Goal: Book appointment/travel/reservation

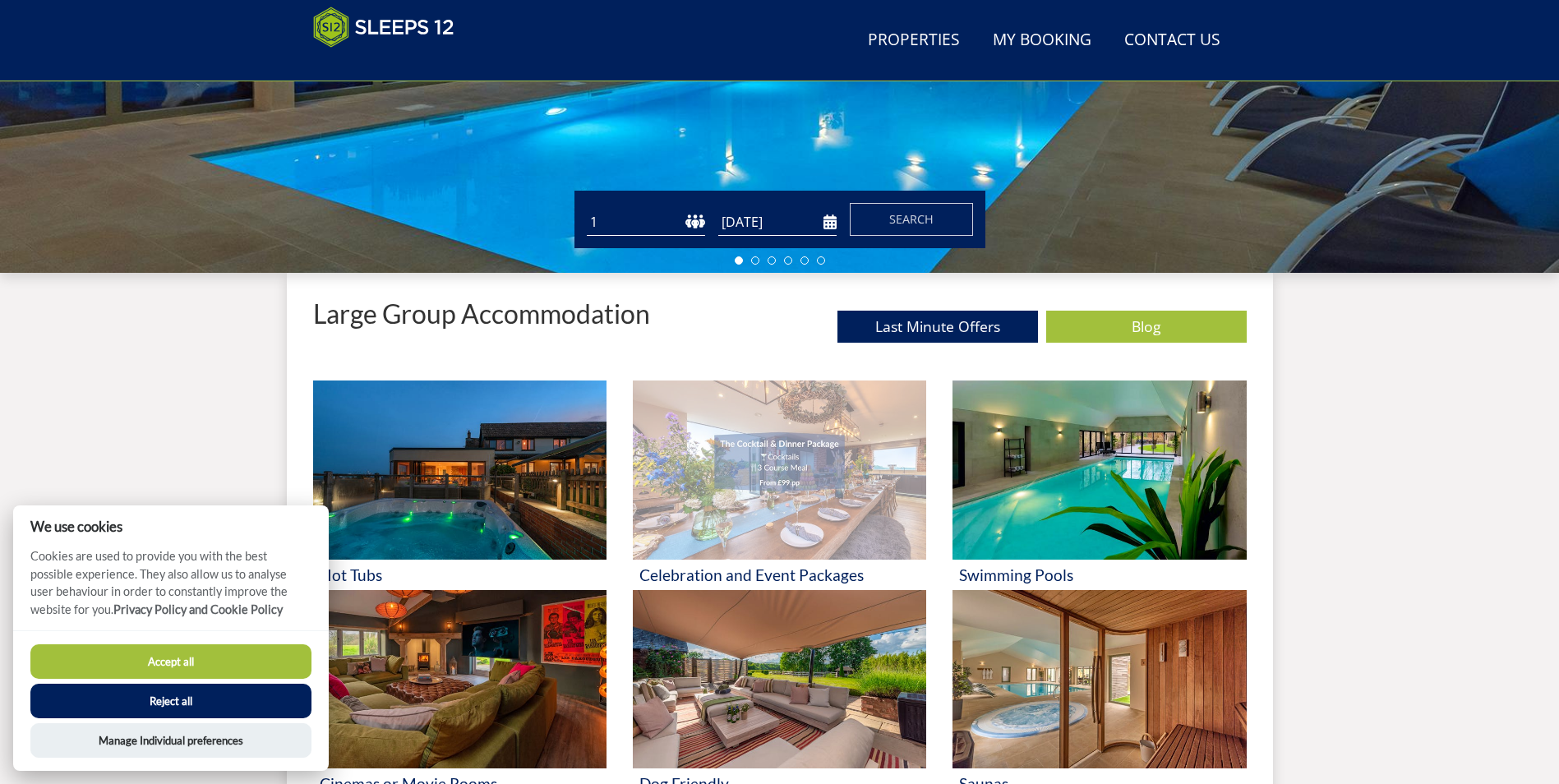
scroll to position [425, 0]
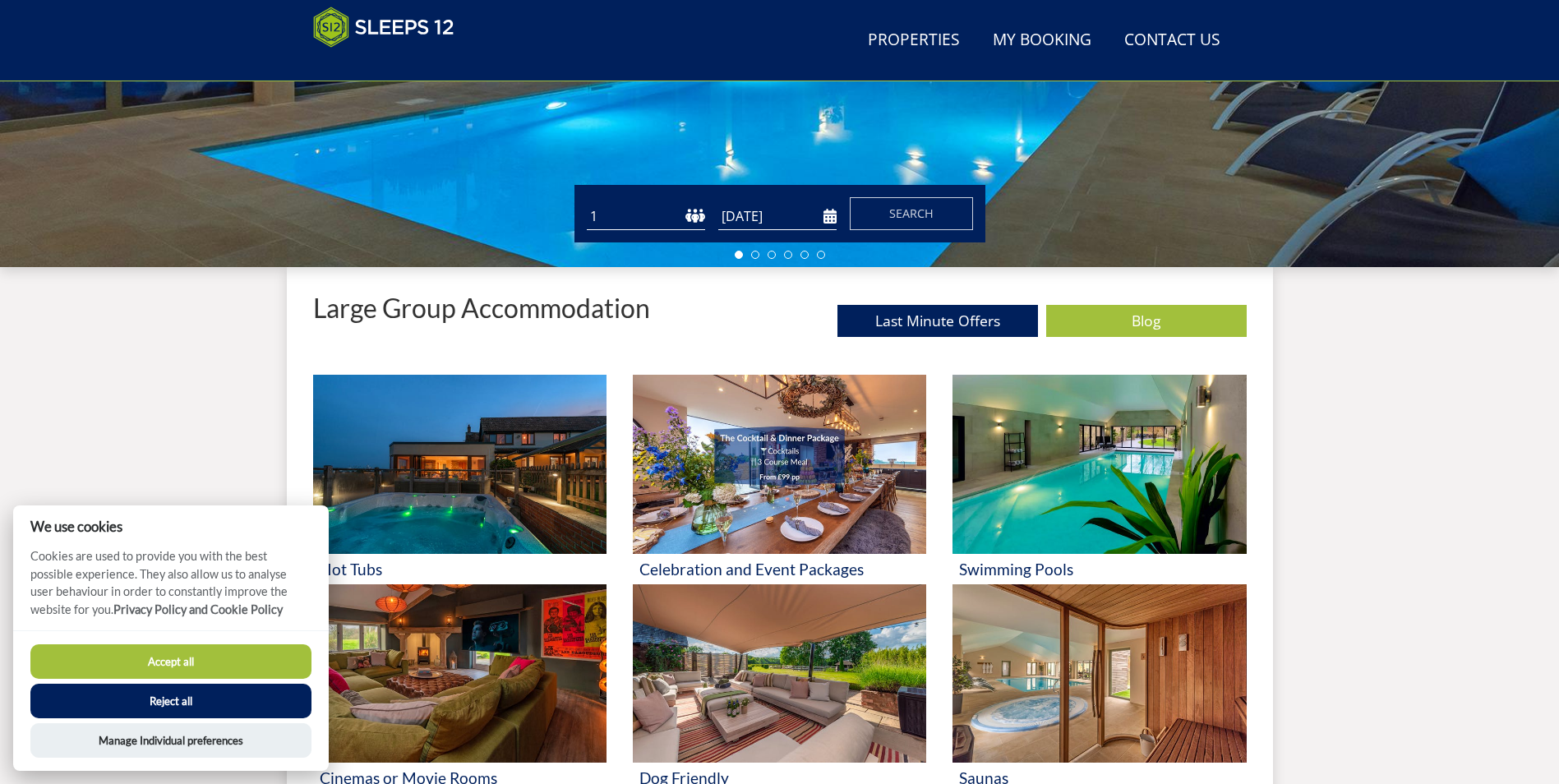
click at [706, 211] on form "Guests 1 2 3 4 5 6 7 8 9 10 11 12 13 14 15 16 17 18 19 20 21 22 23 24 25 26 27 …" at bounding box center [779, 213] width 386 height 33
click at [693, 212] on select "1 2 3 4 5 6 7 8 9 10 11 12 13 14 15 16 17 18 19 20 21 22 23 24 25 26 27 28 29 3…" at bounding box center [645, 216] width 118 height 27
select select "12"
click at [586, 203] on select "1 2 3 4 5 6 7 8 9 10 11 12 13 14 15 16 17 18 19 20 21 22 23 24 25 26 27 28 29 3…" at bounding box center [645, 216] width 118 height 27
click at [789, 216] on input "[DATE]" at bounding box center [777, 216] width 118 height 27
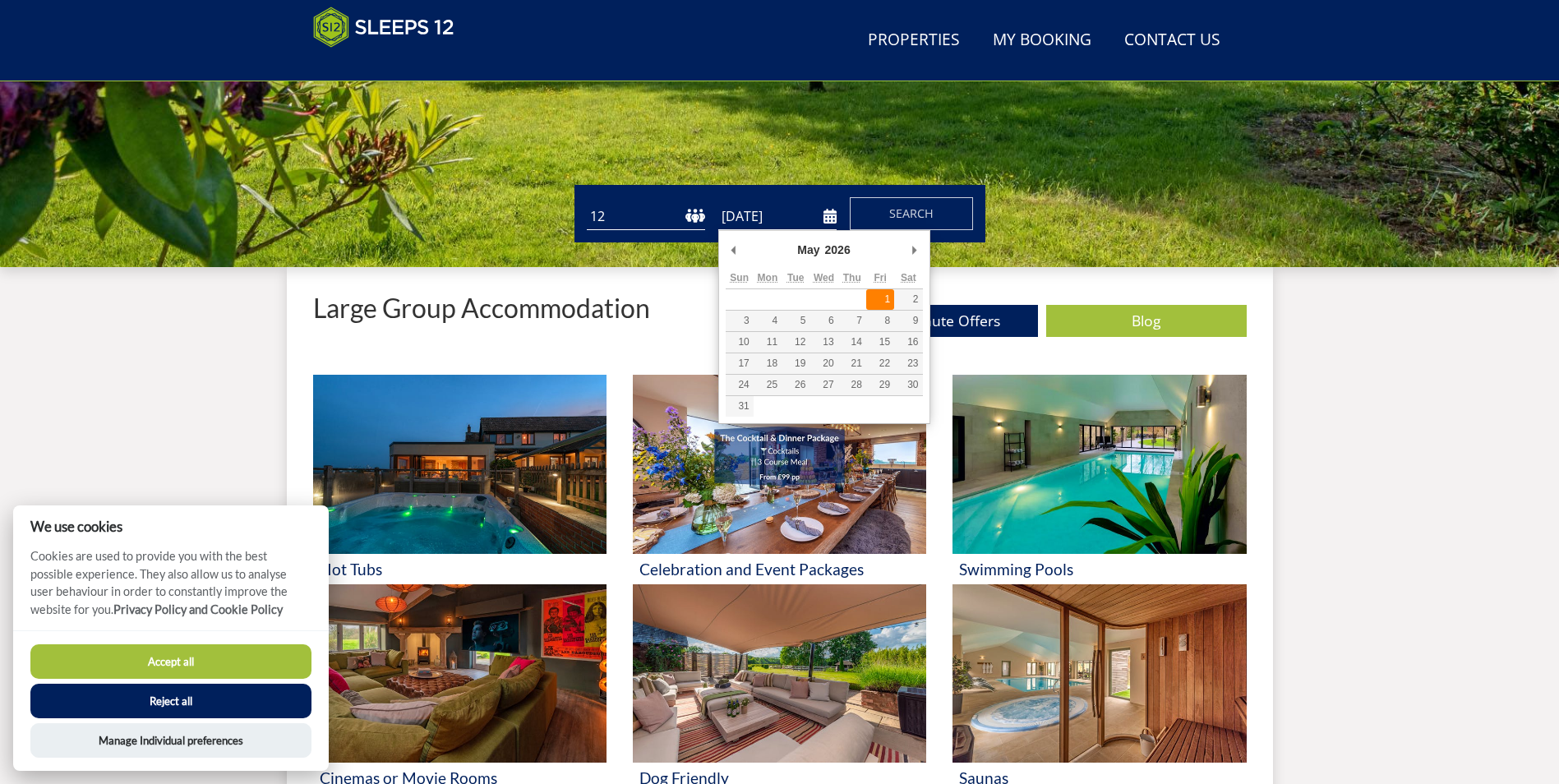
type input "[DATE]"
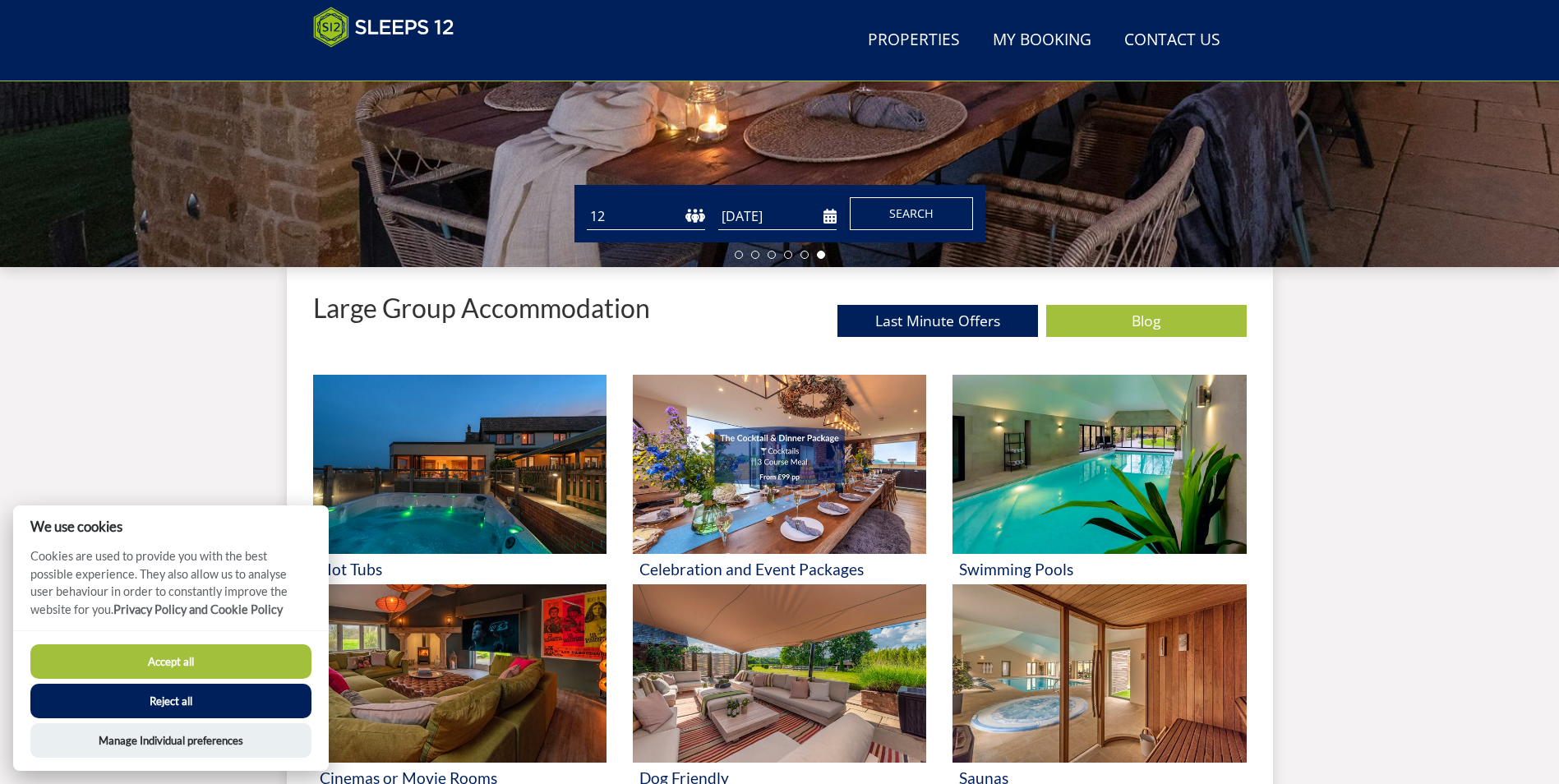
click at [915, 210] on span "Search" at bounding box center [911, 213] width 44 height 15
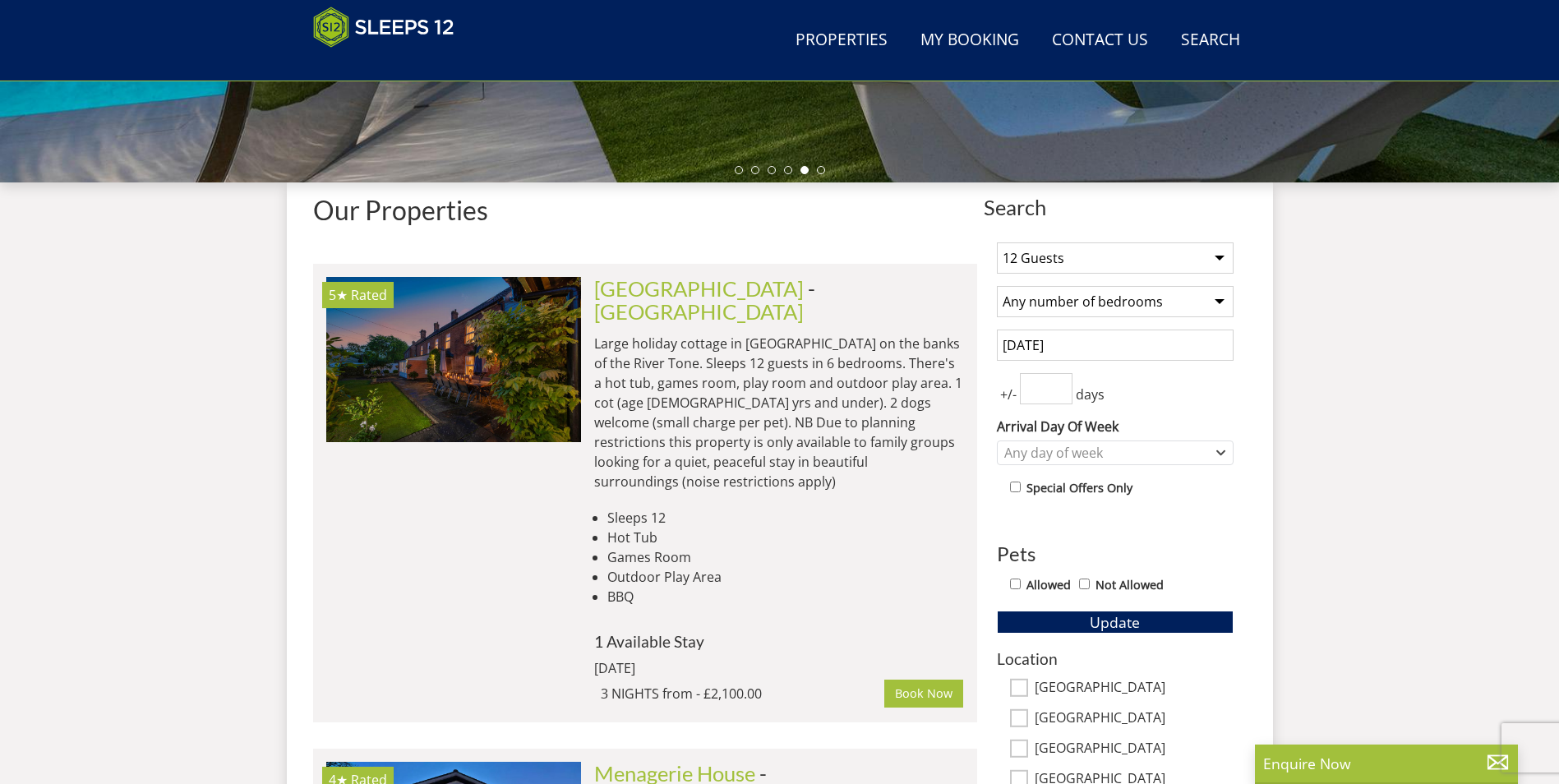
scroll to position [508, 0]
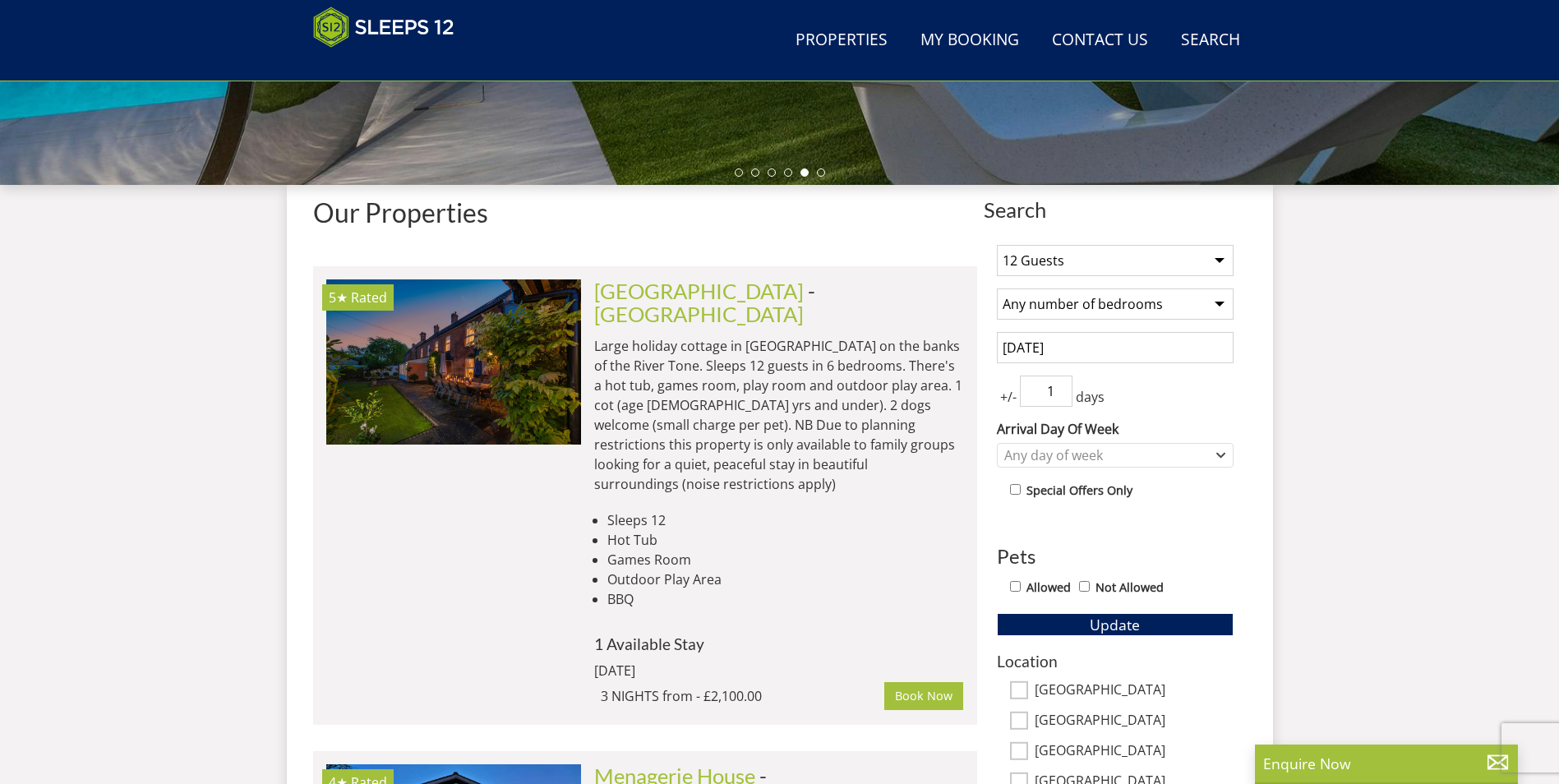
click at [1061, 388] on input "1" at bounding box center [1046, 391] width 53 height 32
click at [1061, 388] on input "2" at bounding box center [1046, 391] width 53 height 32
click at [1061, 388] on input "3" at bounding box center [1046, 391] width 53 height 32
click at [1061, 388] on input "4" at bounding box center [1046, 391] width 53 height 32
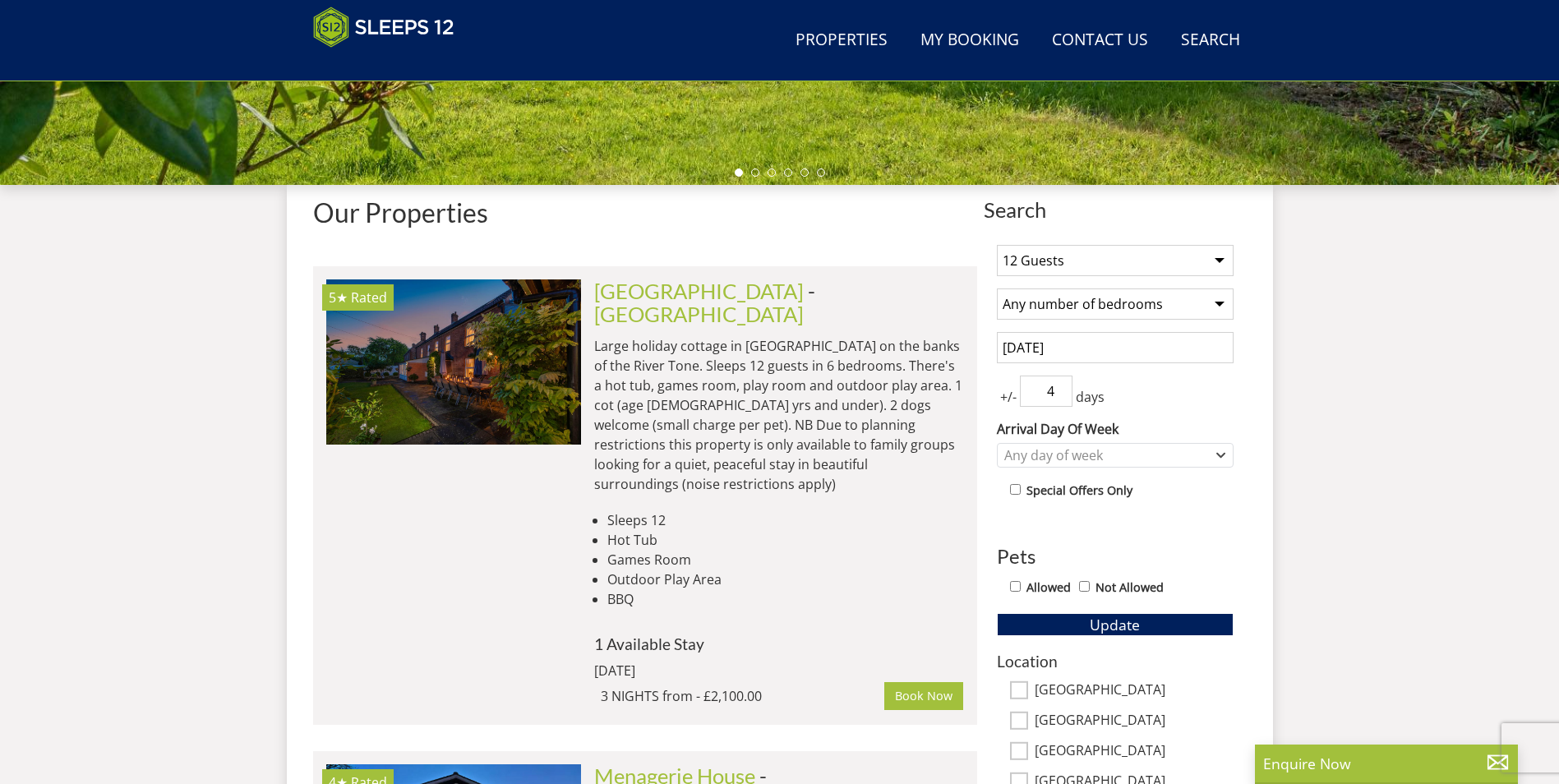
click at [1053, 395] on input "4" at bounding box center [1046, 391] width 53 height 32
click at [1059, 395] on input "3" at bounding box center [1046, 391] width 53 height 32
click at [1059, 395] on input "2" at bounding box center [1046, 391] width 53 height 32
click at [1059, 395] on input "1" at bounding box center [1046, 391] width 53 height 32
type input "0"
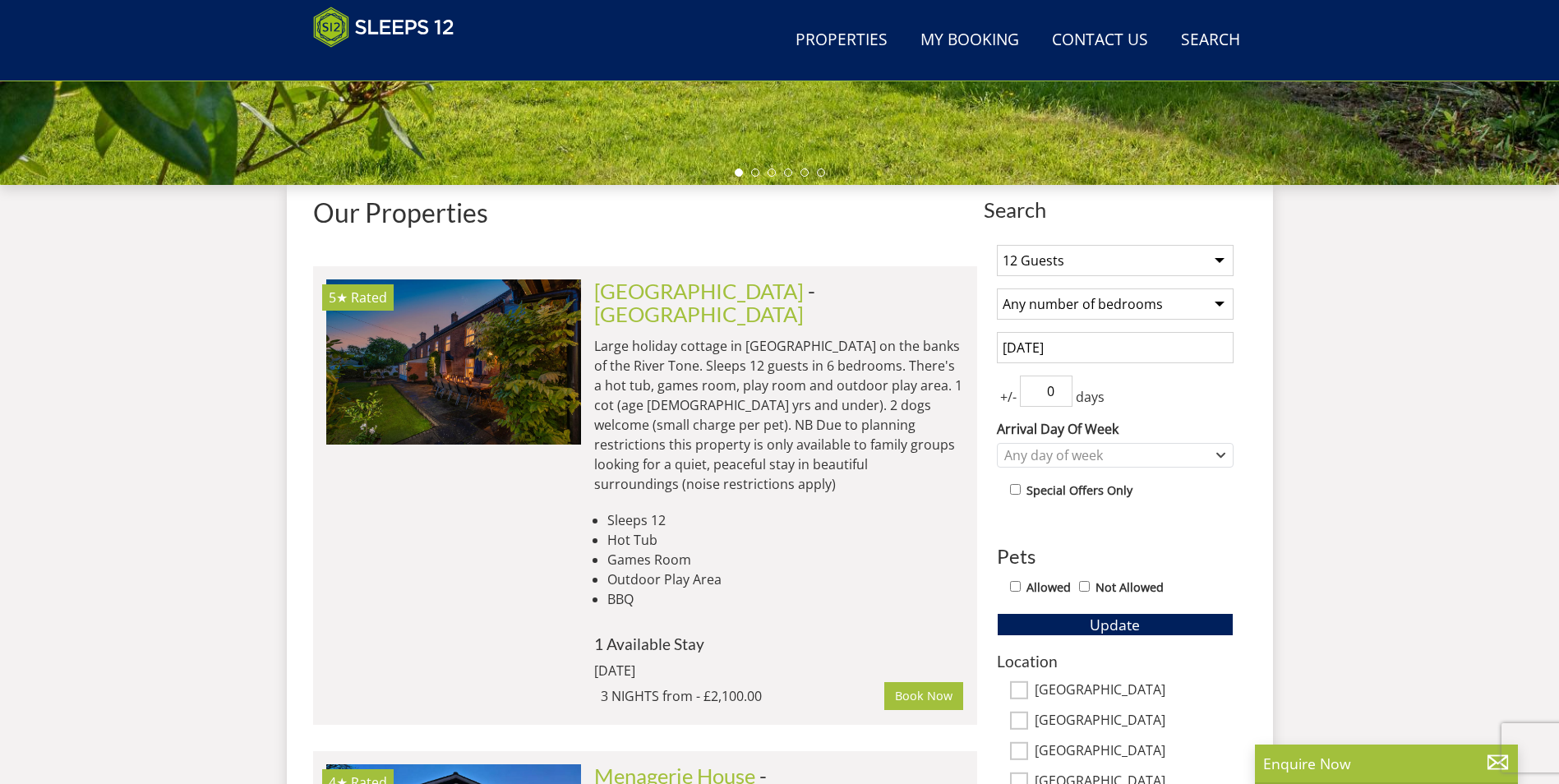
click at [1059, 395] on input "0" at bounding box center [1046, 391] width 53 height 32
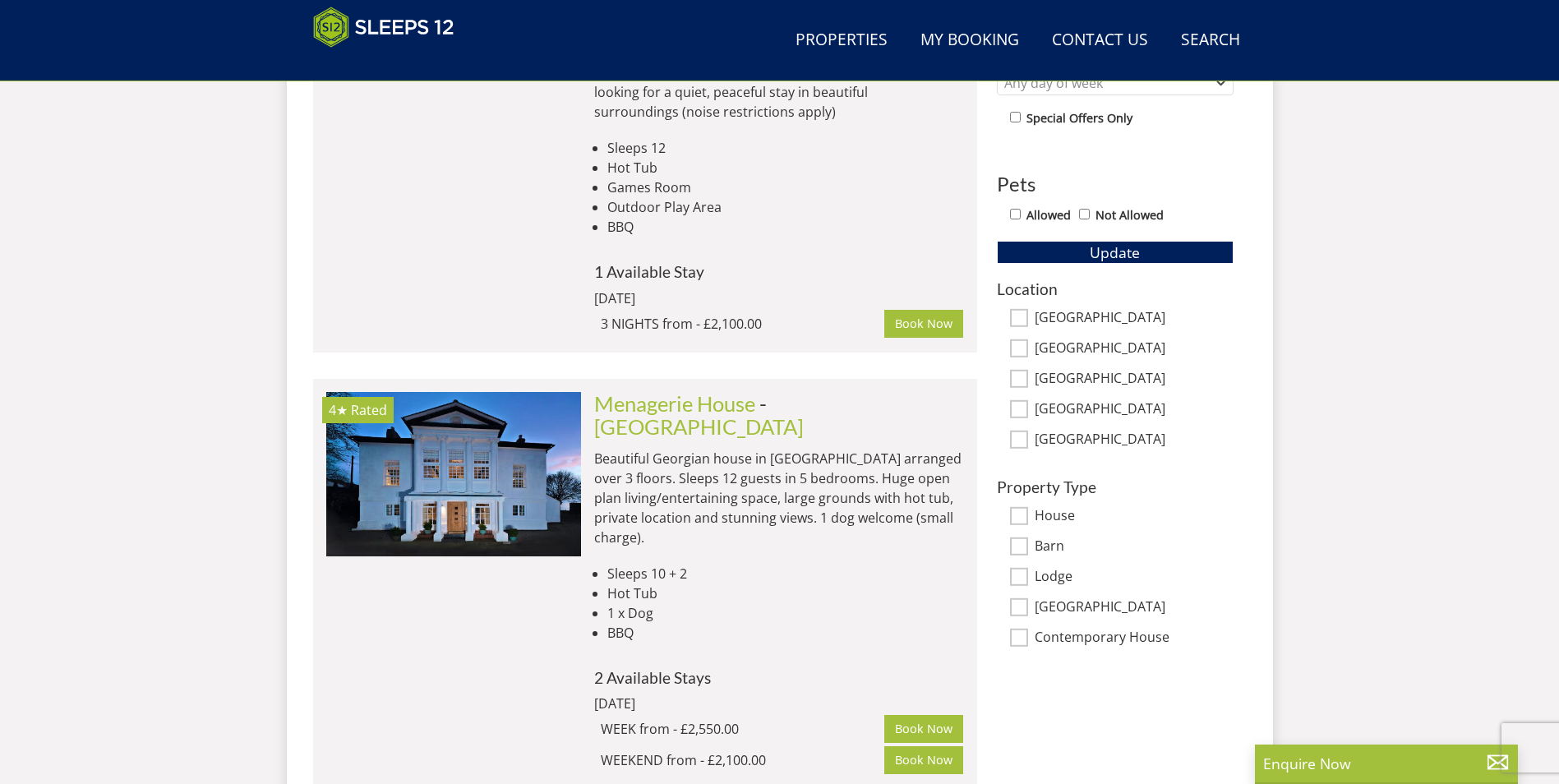
scroll to position [919, 0]
